Goal: Task Accomplishment & Management: Complete application form

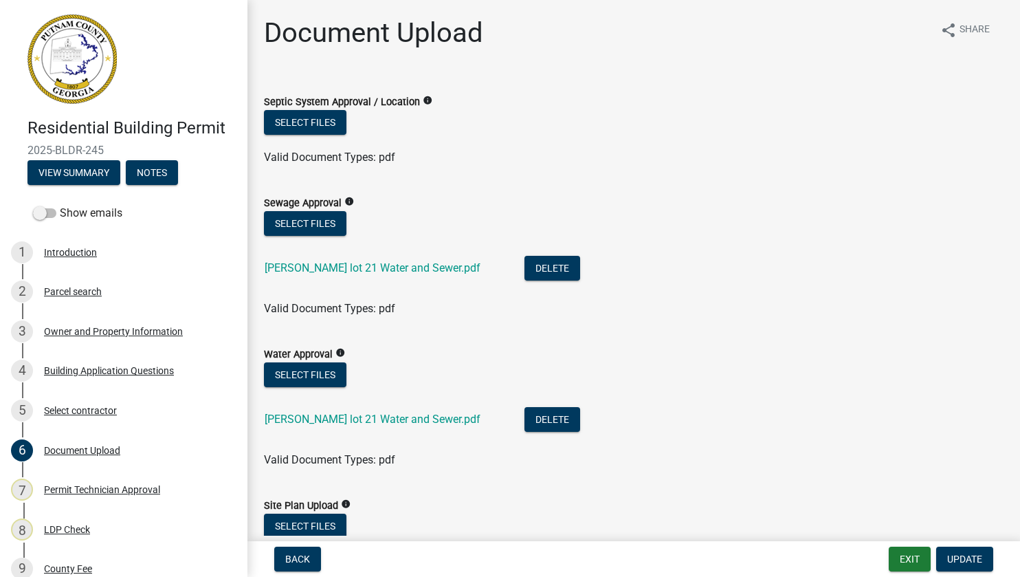
scroll to position [412, 0]
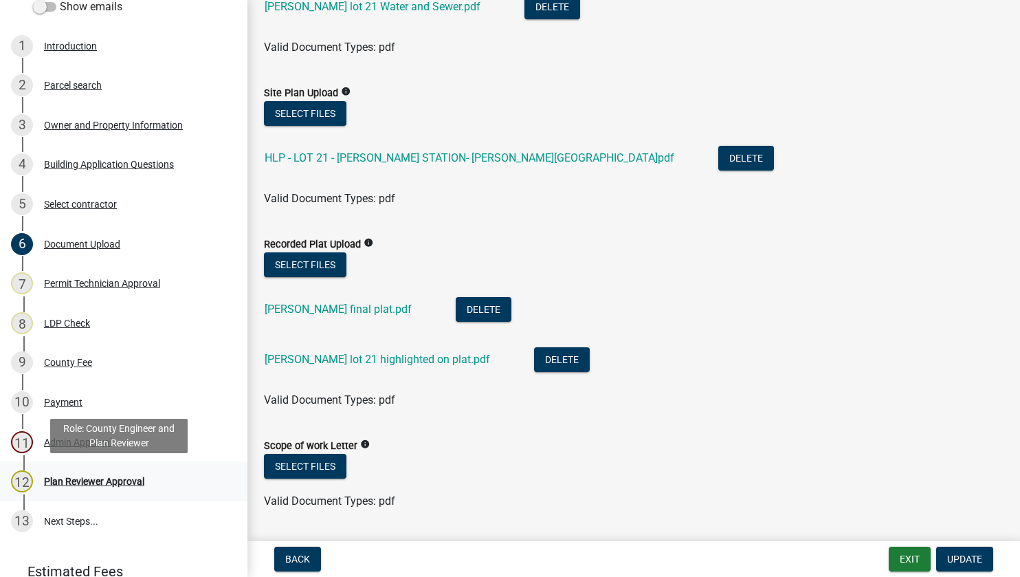
click at [82, 480] on div "Plan Reviewer Approval" at bounding box center [94, 481] width 100 height 10
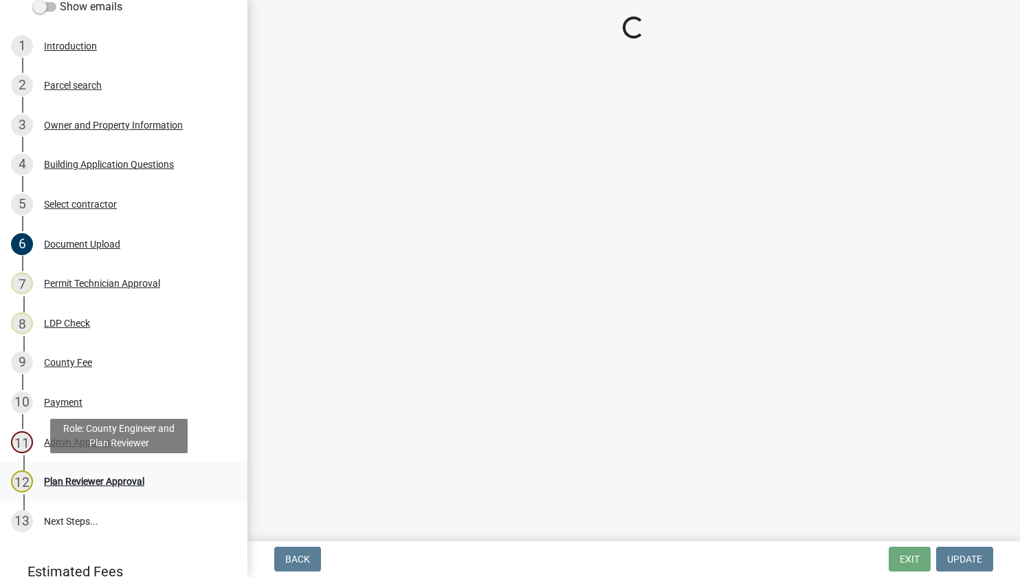
scroll to position [0, 0]
click at [82, 480] on div "Plan Reviewer Approval" at bounding box center [94, 481] width 100 height 10
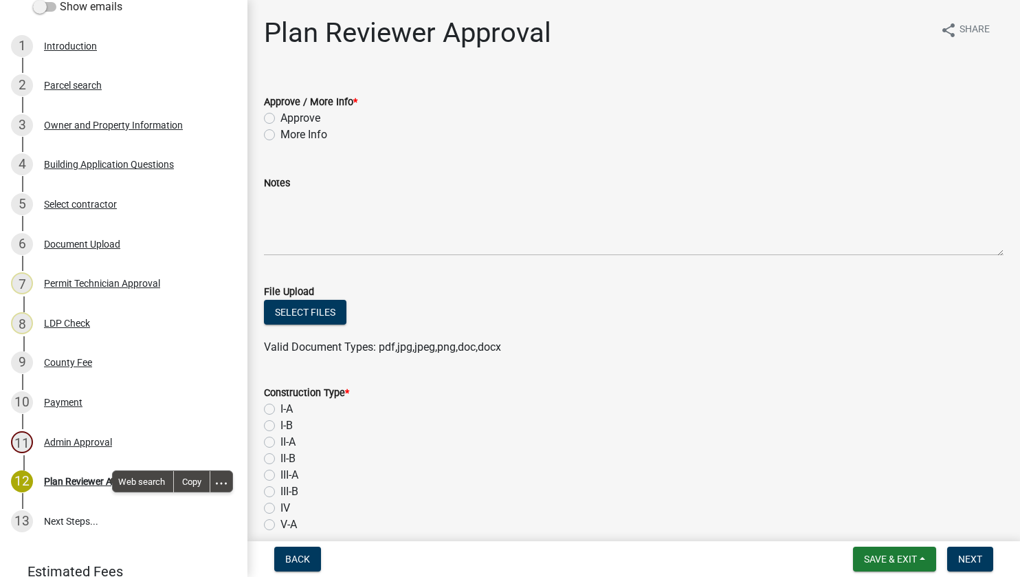
click at [335, 99] on label "Approve / More Info *" at bounding box center [310, 103] width 93 height 10
click at [280, 131] on label "More Info" at bounding box center [303, 134] width 47 height 16
click at [280, 131] on input "More Info" at bounding box center [284, 130] width 9 height 9
radio input "true"
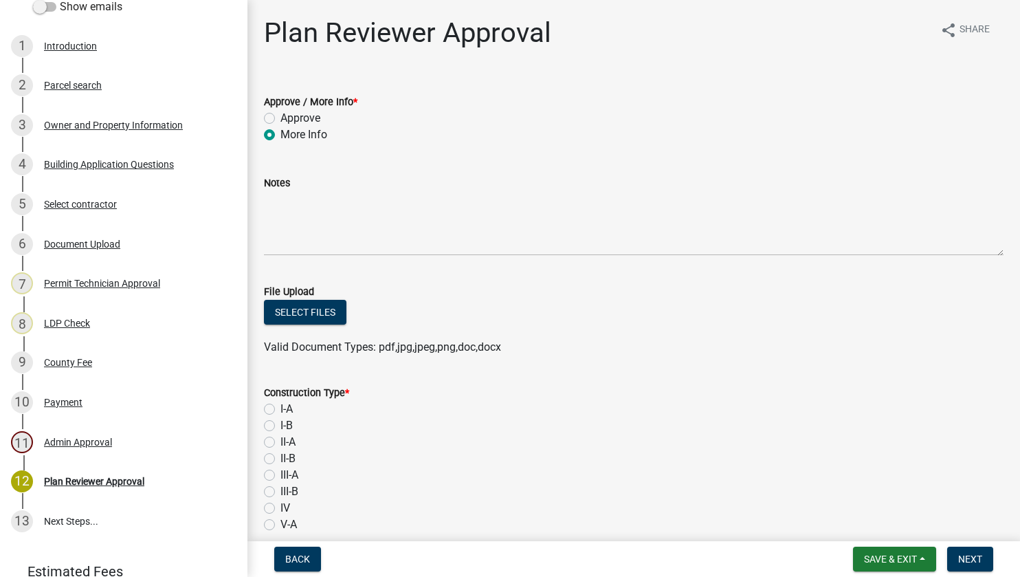
click at [295, 177] on div "Notes" at bounding box center [633, 183] width 739 height 16
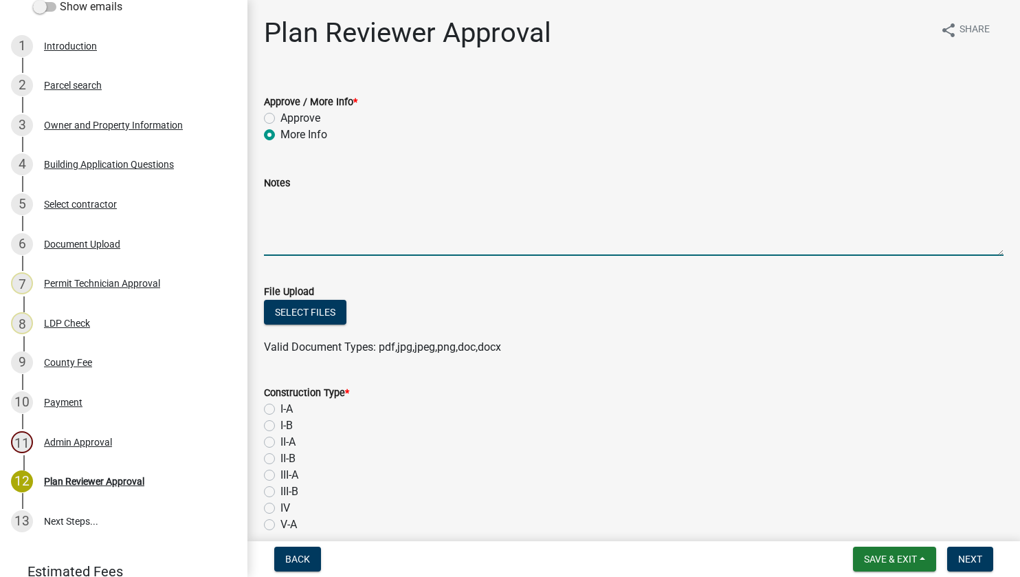
click at [300, 199] on textarea "Notes" at bounding box center [633, 223] width 739 height 65
type textarea "see attached review notes."
click at [289, 309] on button "Select files" at bounding box center [305, 312] width 82 height 25
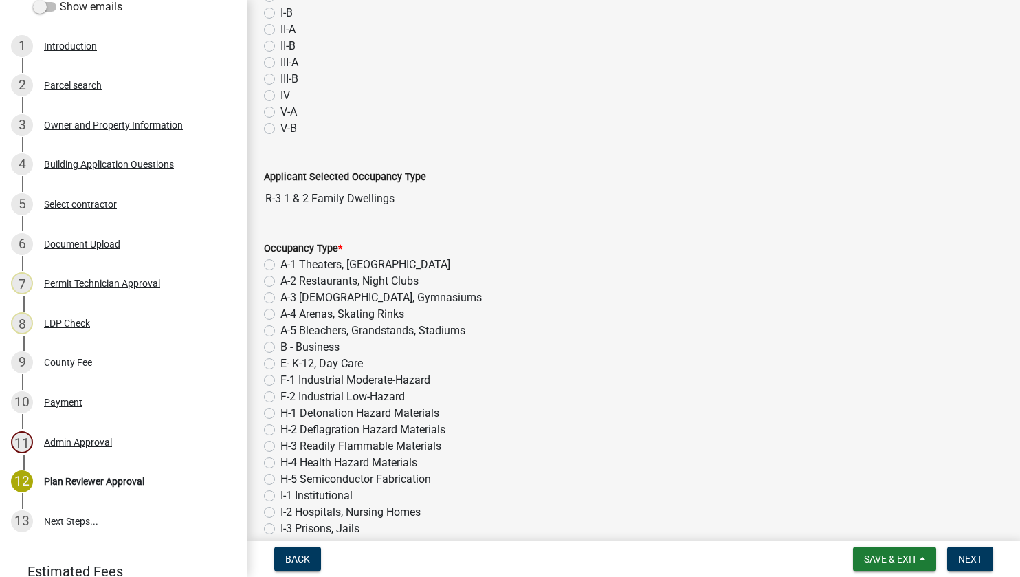
scroll to position [412, 0]
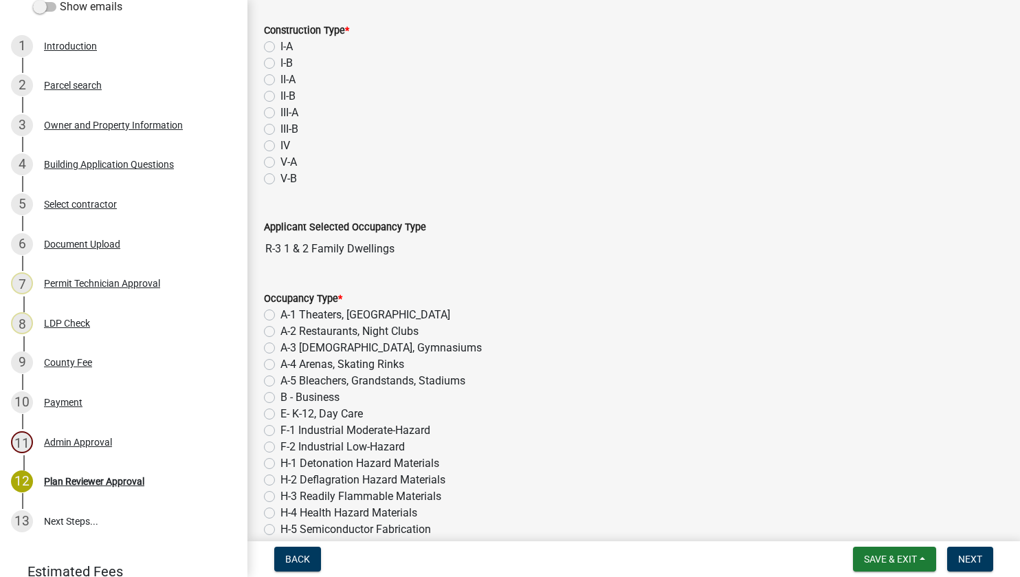
click at [280, 47] on label "I-A" at bounding box center [286, 46] width 12 height 16
click at [280, 47] on input "I-A" at bounding box center [284, 42] width 9 height 9
radio input "true"
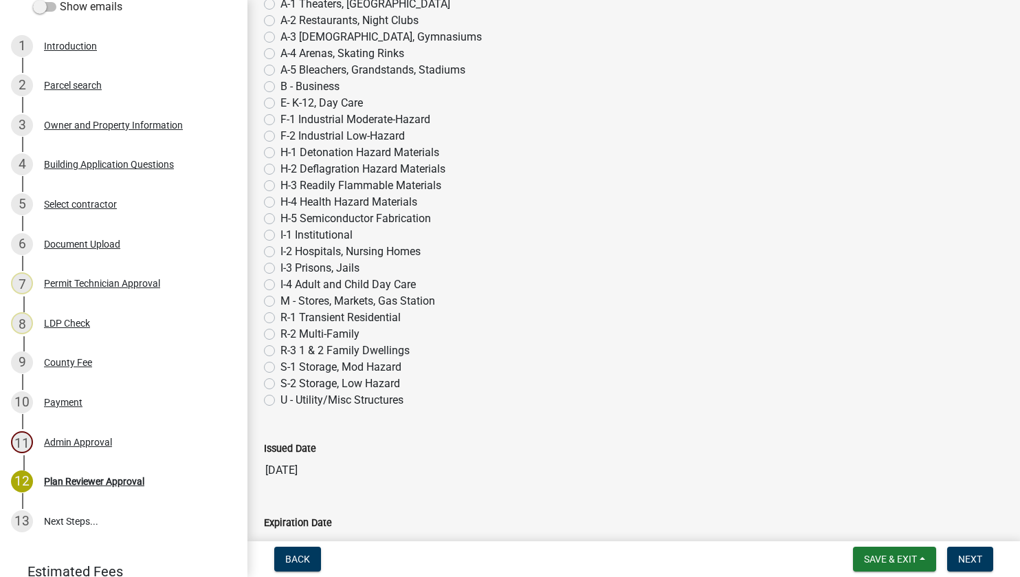
scroll to position [756, 0]
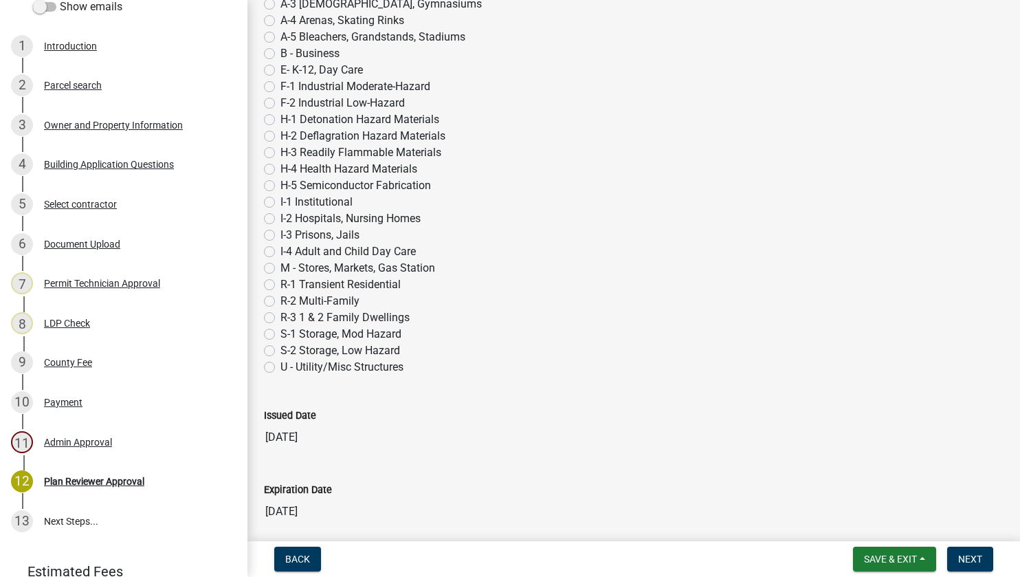
click at [280, 316] on label "R-3 1 & 2 Family Dwellings" at bounding box center [344, 317] width 129 height 16
click at [280, 316] on input "R-3 1 & 2 Family Dwellings" at bounding box center [284, 313] width 9 height 9
radio input "true"
click at [963, 554] on span "Next" at bounding box center [970, 558] width 24 height 11
click at [971, 555] on span "Next" at bounding box center [970, 558] width 24 height 11
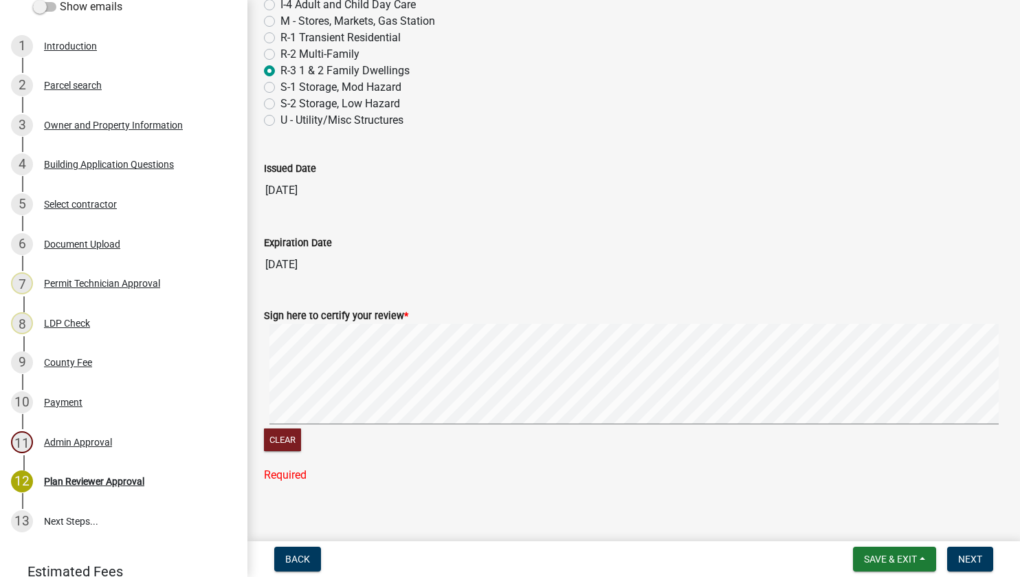
scroll to position [1015, 0]
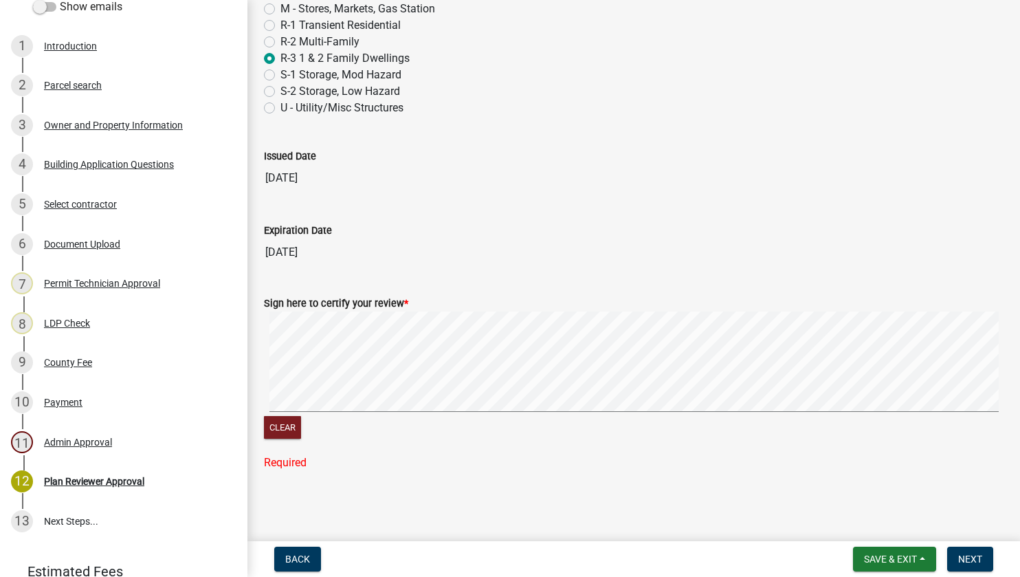
drag, startPoint x: 350, startPoint y: 434, endPoint x: 331, endPoint y: 427, distance: 20.2
click at [331, 427] on div "Clear" at bounding box center [633, 429] width 739 height 26
drag, startPoint x: 333, startPoint y: 431, endPoint x: 459, endPoint y: 498, distance: 142.9
click at [459, 498] on main "Plan Reviewer Approval share Share Approve / More Info * Approve More Info Note…" at bounding box center [633, 267] width 772 height 535
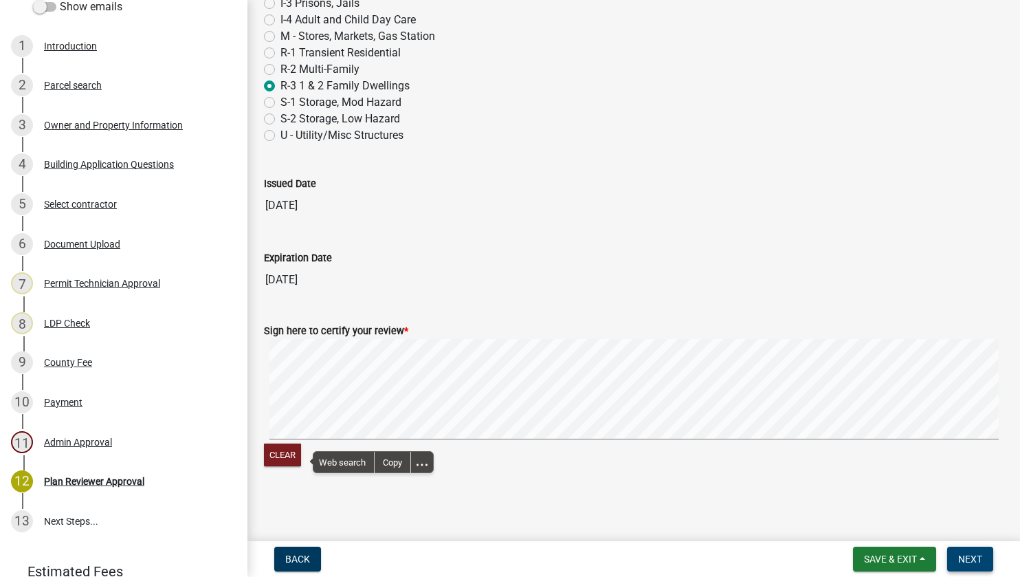
click at [972, 553] on span "Next" at bounding box center [970, 558] width 24 height 11
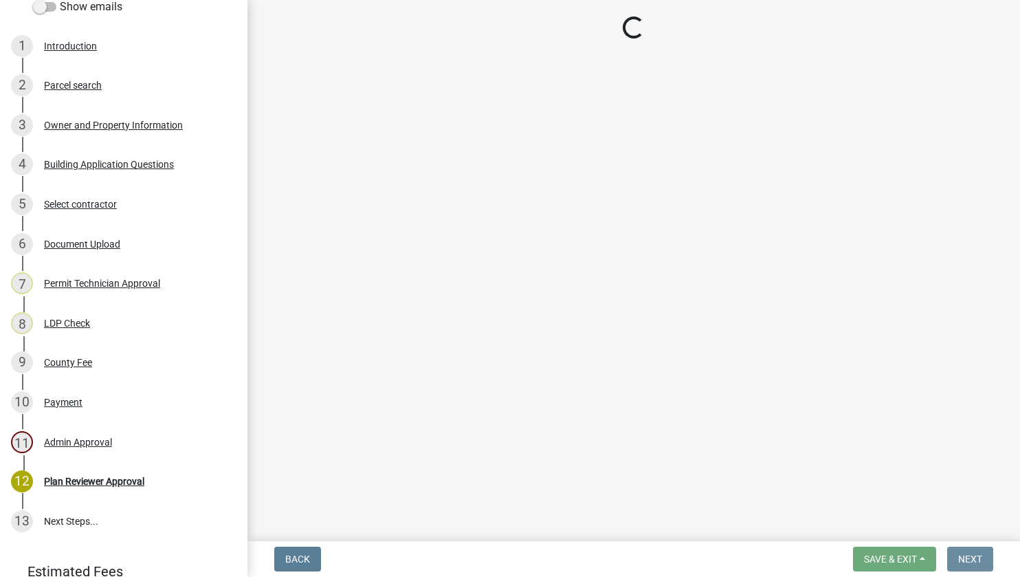
scroll to position [0, 0]
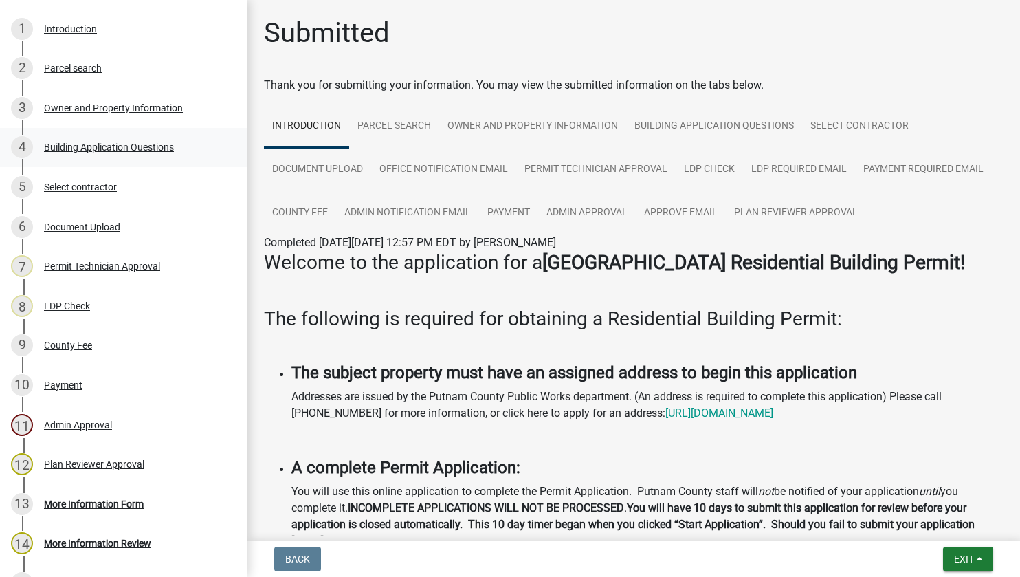
drag, startPoint x: 121, startPoint y: 120, endPoint x: 131, endPoint y: 114, distance: 12.0
